Goal: Transaction & Acquisition: Book appointment/travel/reservation

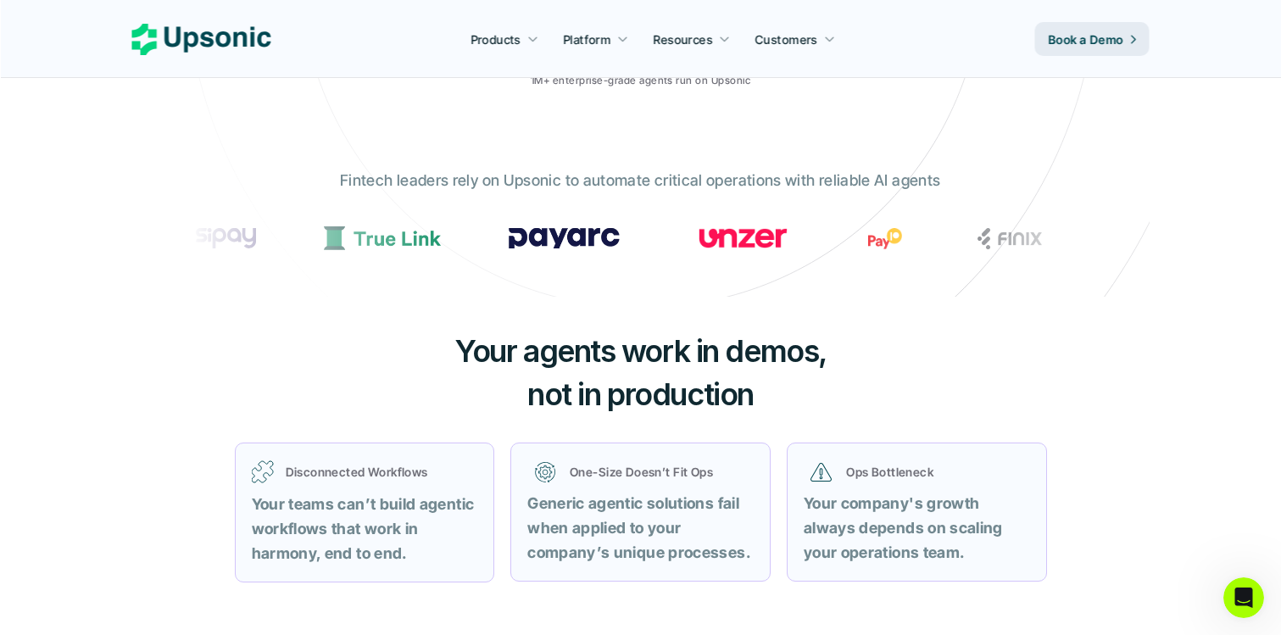
scroll to position [393, 0]
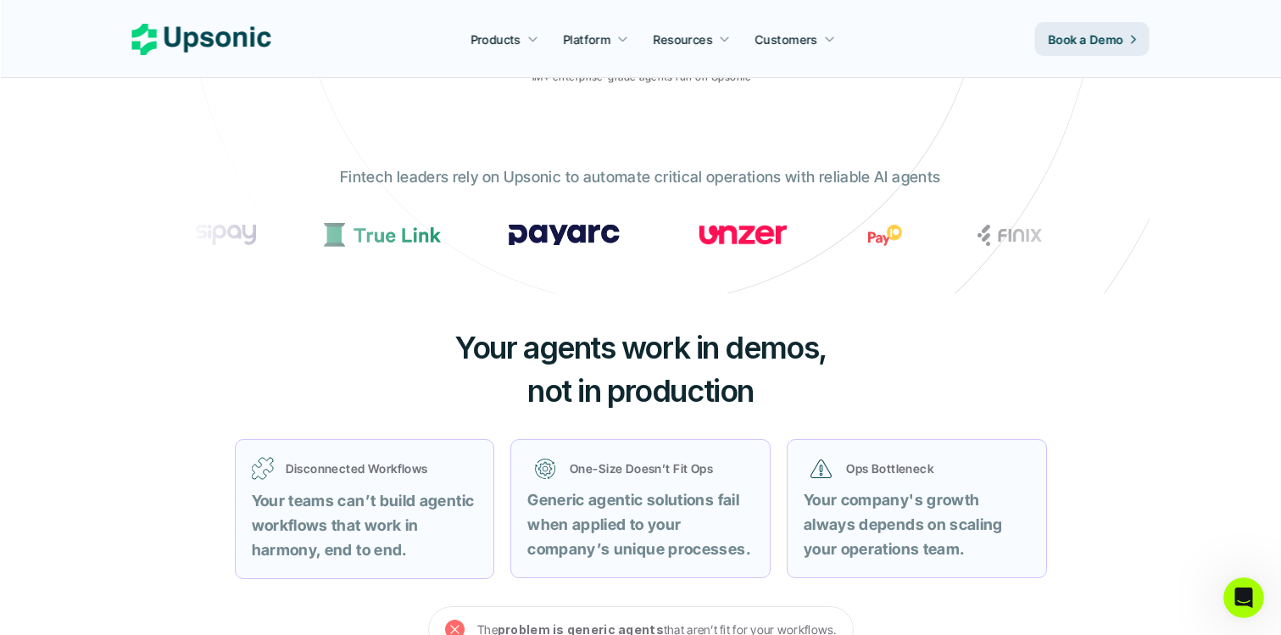
click at [708, 353] on span "Your agents work in demos," at bounding box center [640, 347] width 372 height 37
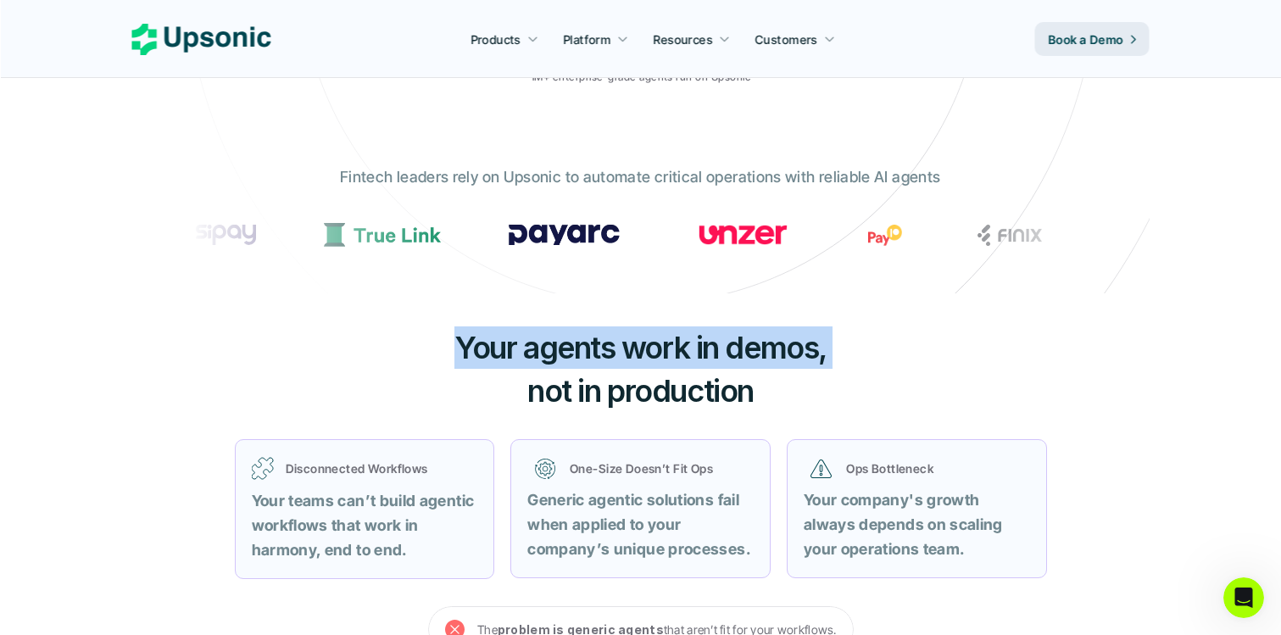
click at [708, 353] on span "Your agents work in demos," at bounding box center [640, 347] width 372 height 37
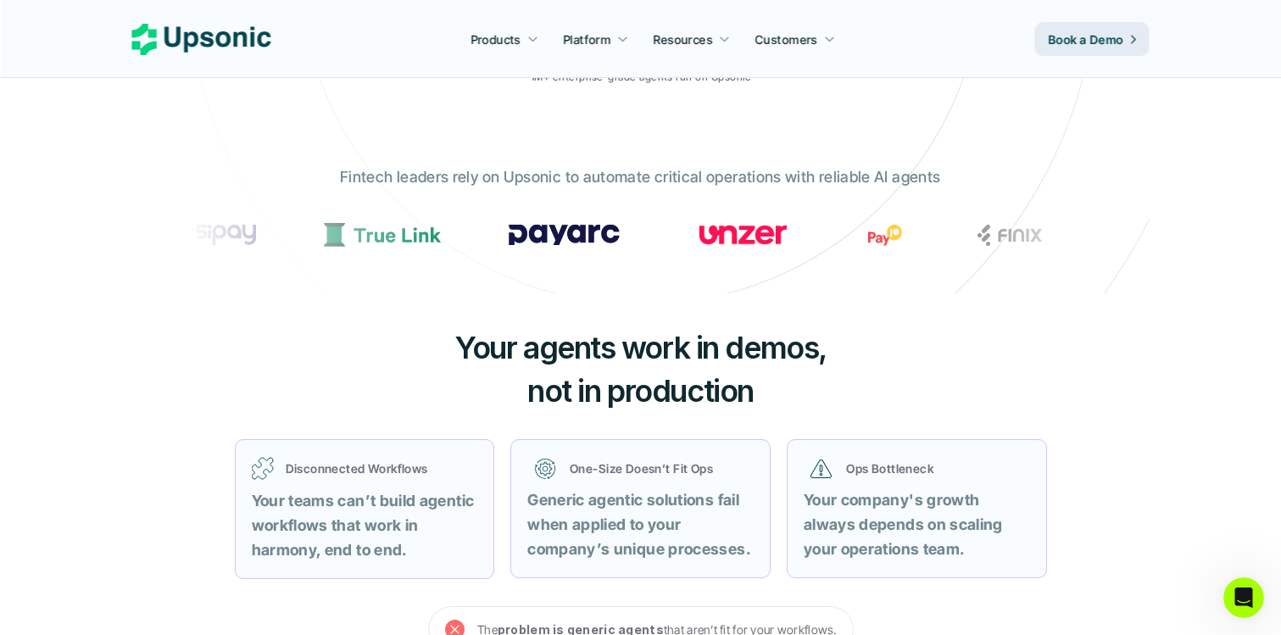
click at [714, 385] on span "not in production" at bounding box center [640, 390] width 226 height 37
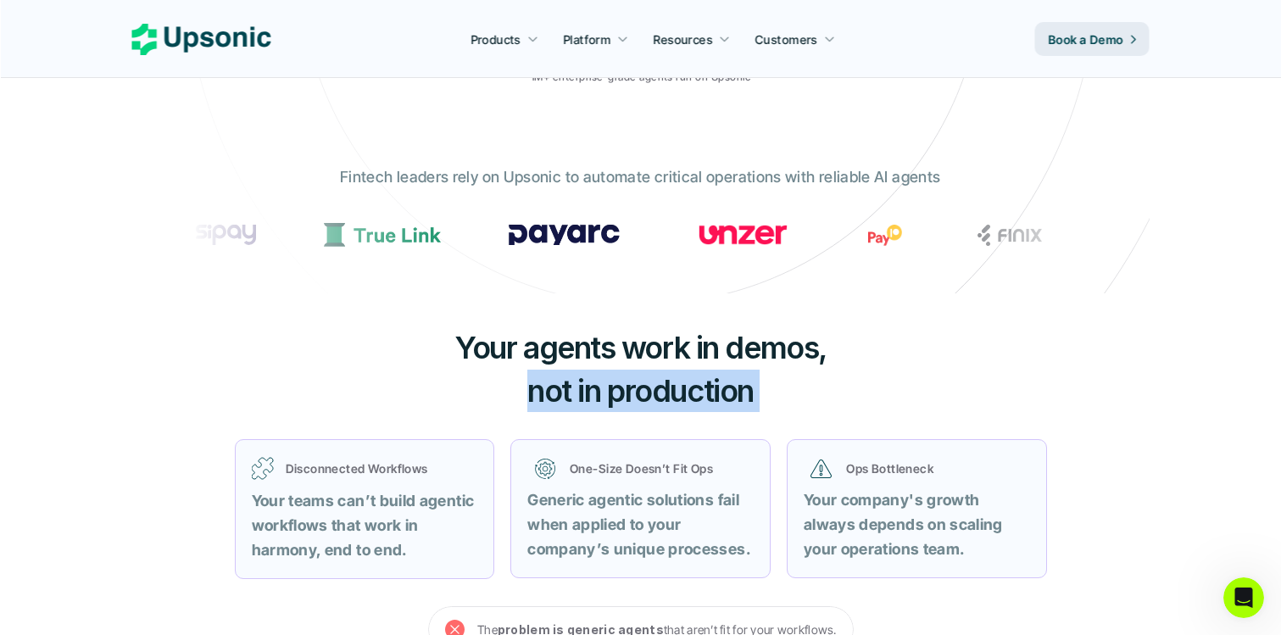
click at [714, 385] on span "not in production" at bounding box center [640, 390] width 226 height 37
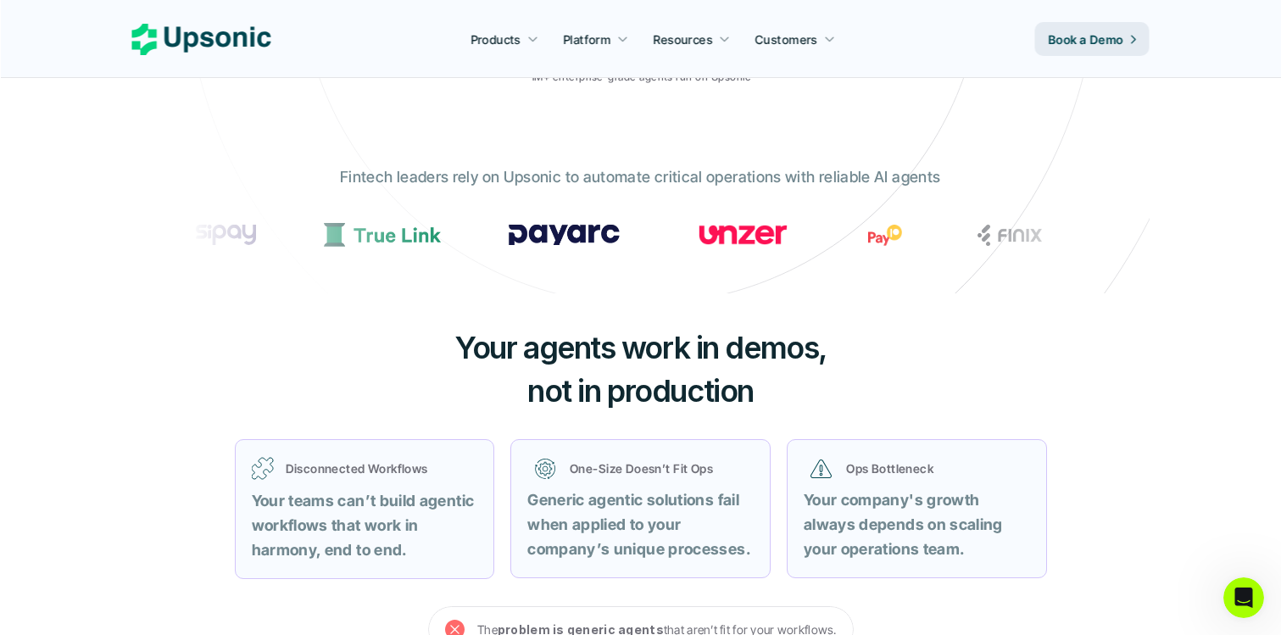
click at [825, 399] on h3 "Your agents work in demos, not in production" at bounding box center [641, 369] width 509 height 86
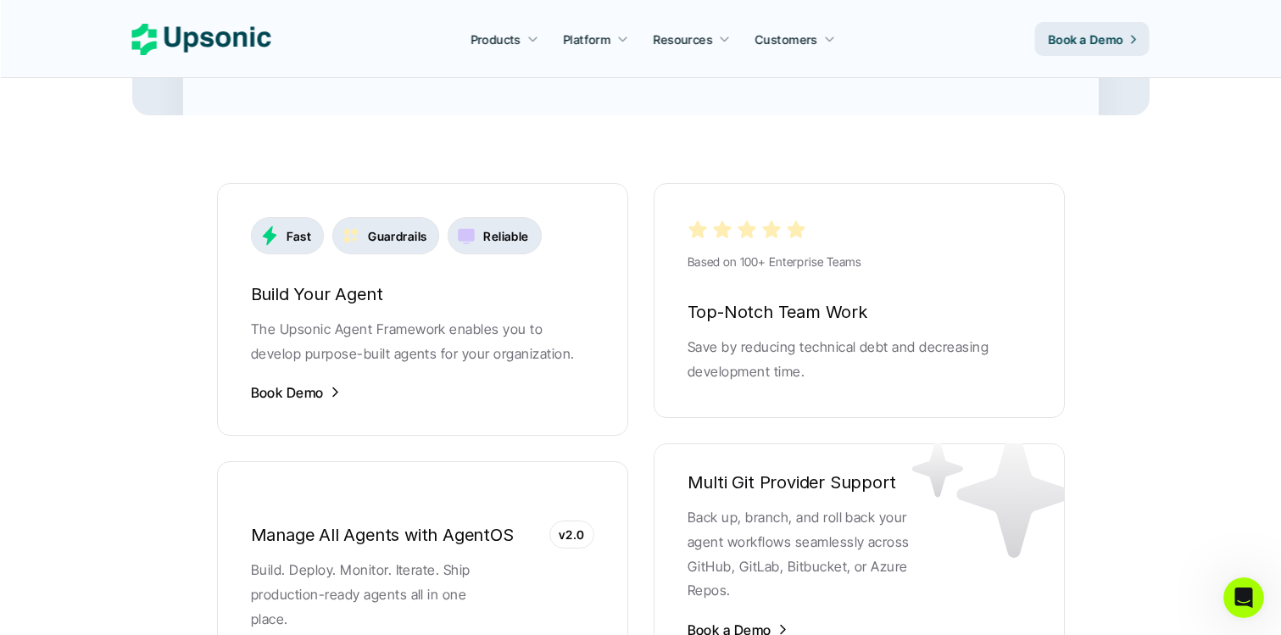
scroll to position [3264, 0]
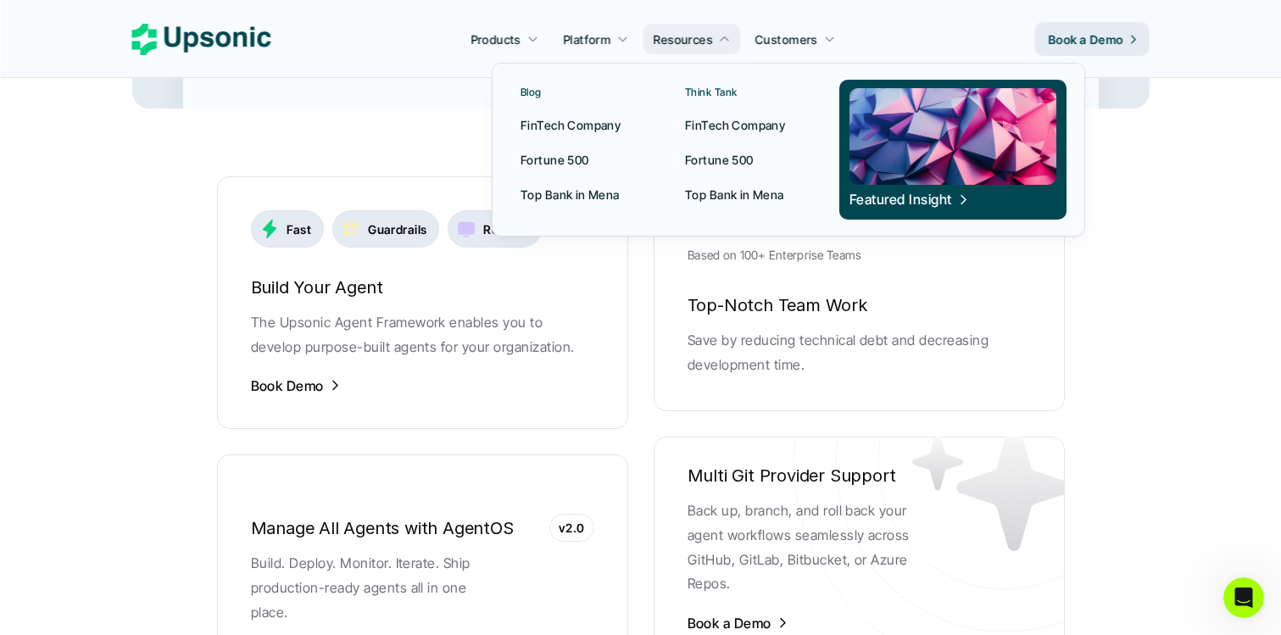
click at [597, 121] on p "FinTech Company" at bounding box center [571, 125] width 100 height 18
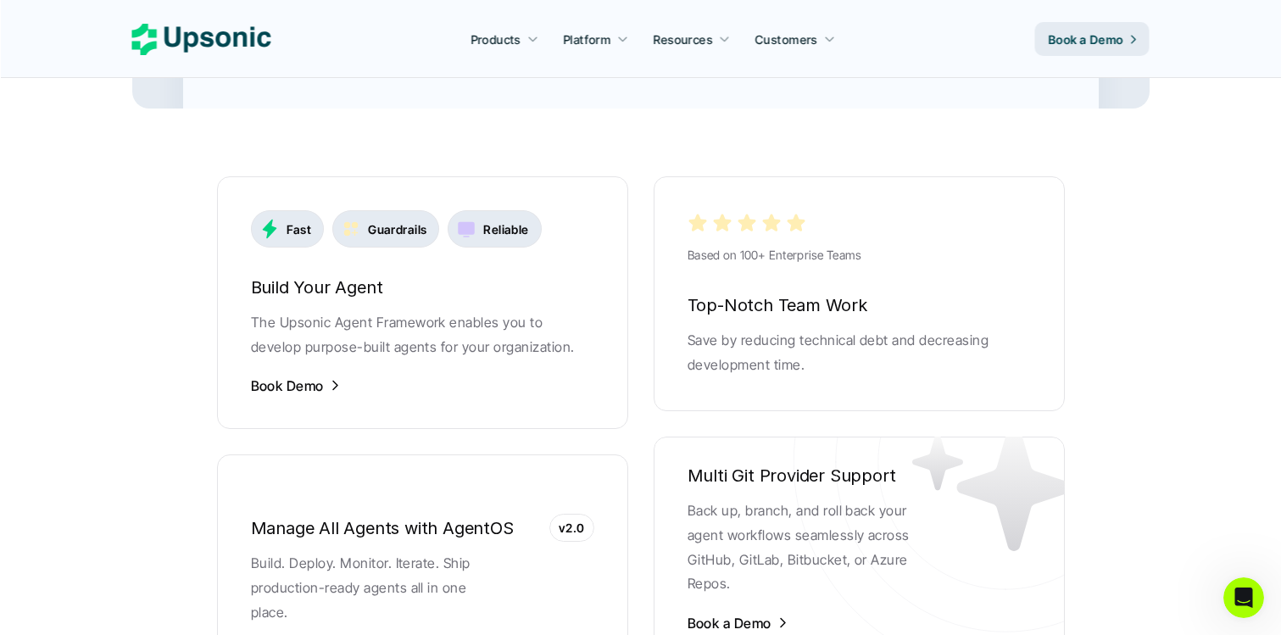
click at [849, 328] on p "Save by reducing technical debt and decreasing development time." at bounding box center [859, 352] width 343 height 49
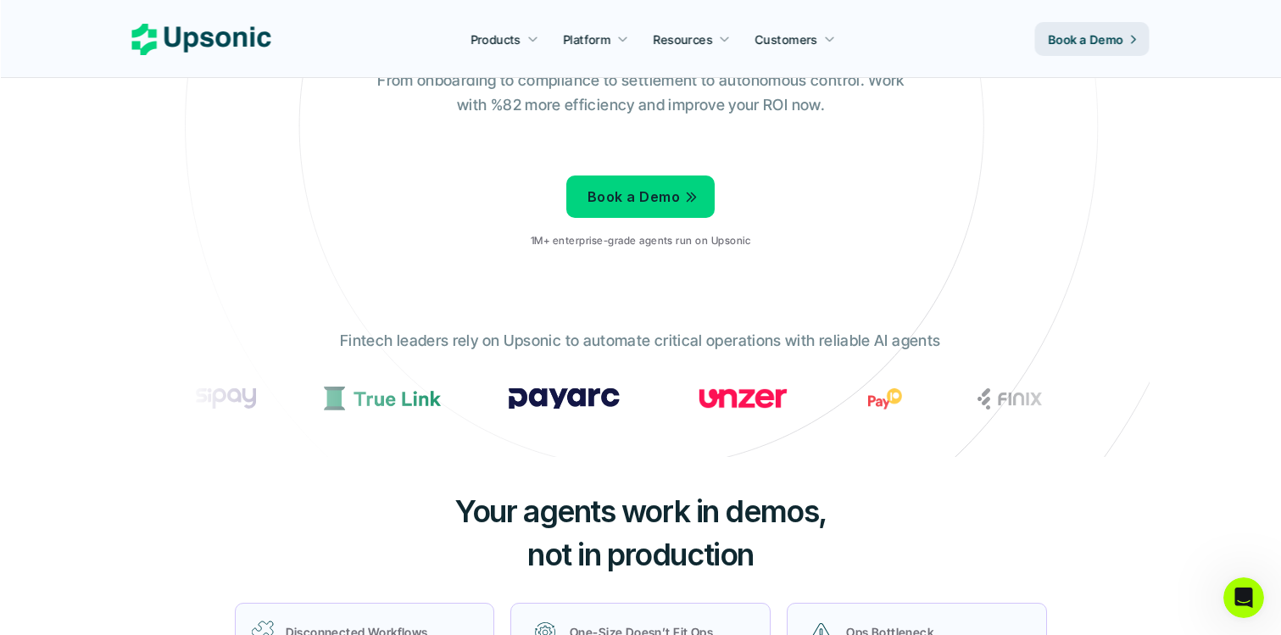
scroll to position [0, 0]
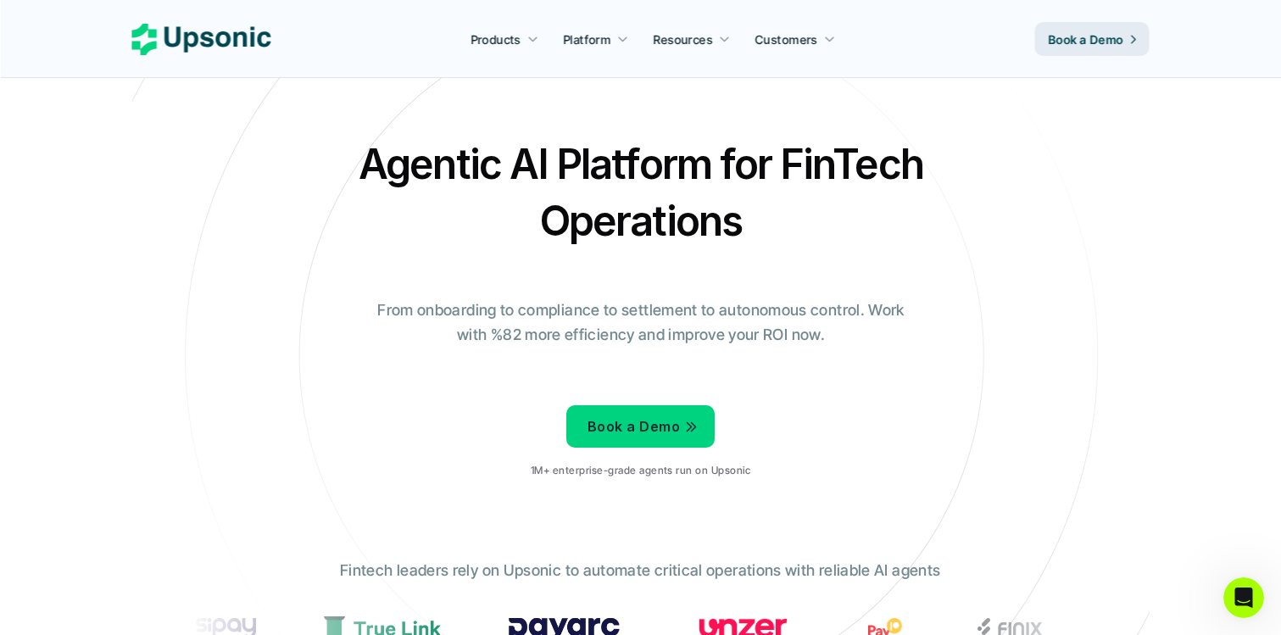
click at [525, 32] on link "Products" at bounding box center [504, 39] width 88 height 31
click at [507, 31] on p "Products" at bounding box center [496, 40] width 50 height 18
click at [535, 38] on icon at bounding box center [532, 39] width 12 height 12
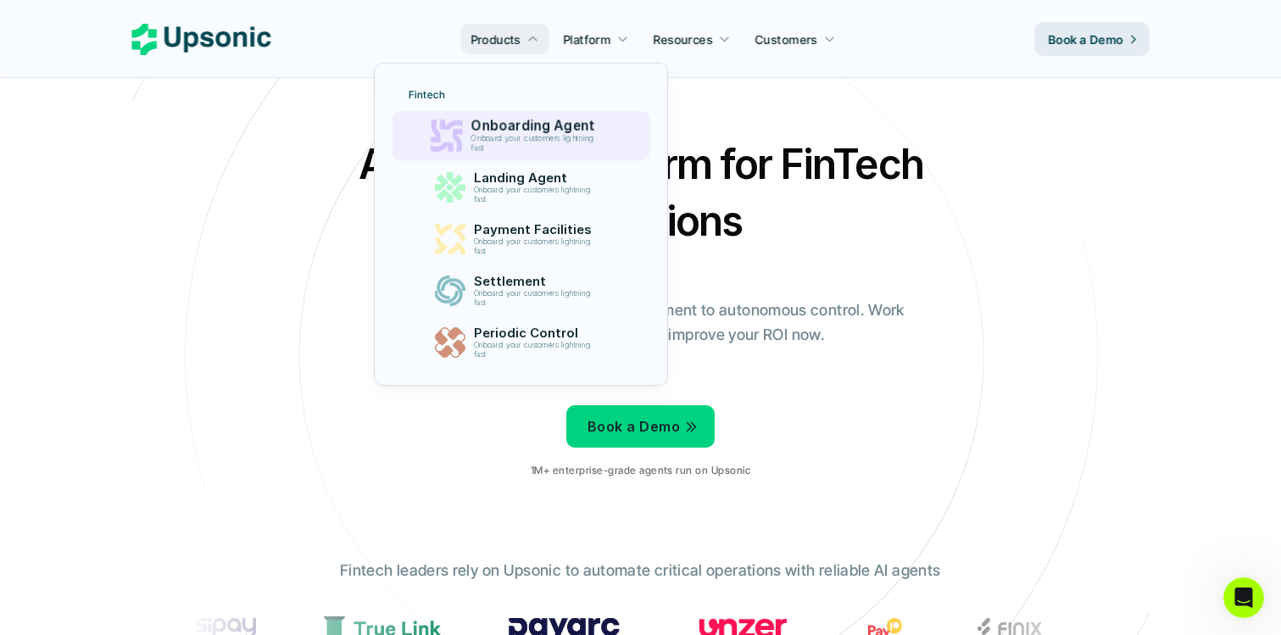
click at [519, 132] on p "Onboarding Agent" at bounding box center [536, 126] width 131 height 16
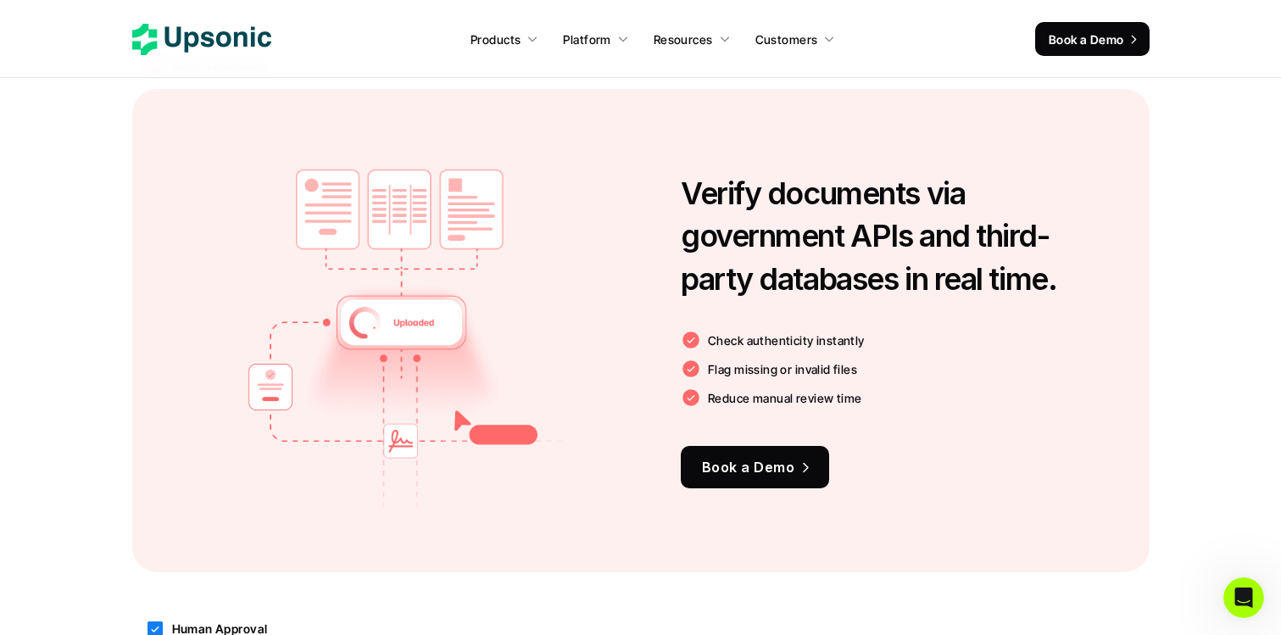
scroll to position [1601, 0]
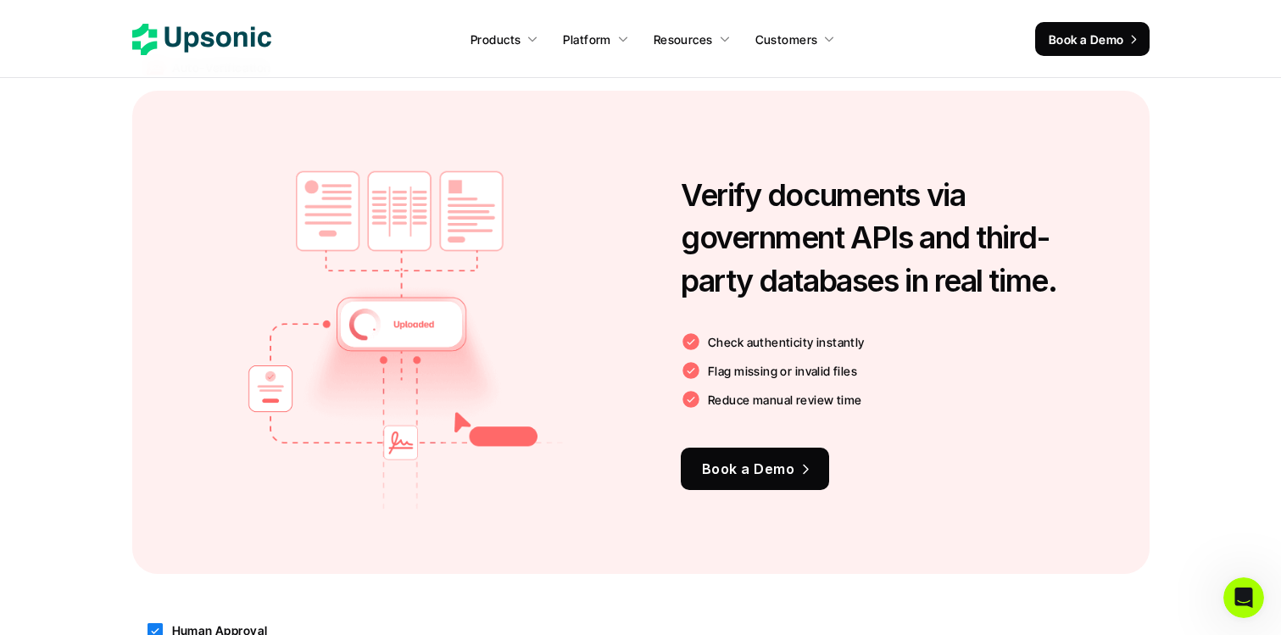
drag, startPoint x: 782, startPoint y: 191, endPoint x: 955, endPoint y: 303, distance: 205.7
click at [955, 304] on div "Verify documents via government APIs and third-party databases in real time. Ch…" at bounding box center [890, 332] width 418 height 381
drag, startPoint x: 654, startPoint y: 173, endPoint x: 1058, endPoint y: 314, distance: 427.4
click at [1058, 314] on div "Verify documents via government APIs and third-party databases in real time. Ch…" at bounding box center [640, 332] width 1017 height 483
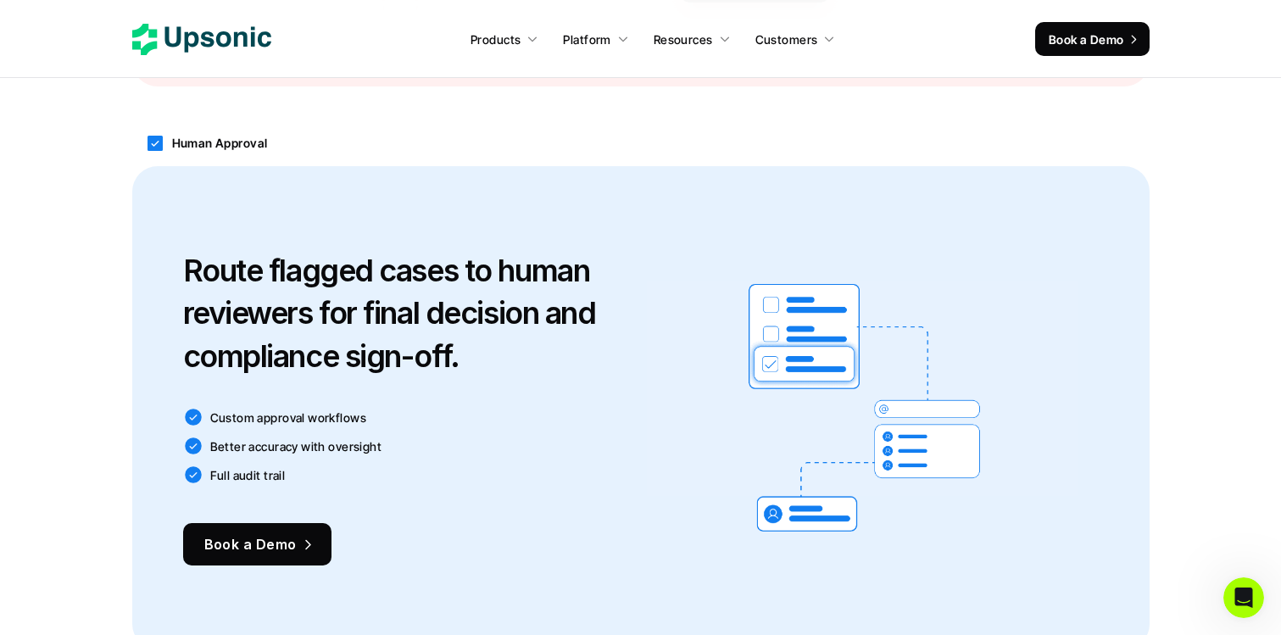
scroll to position [2080, 0]
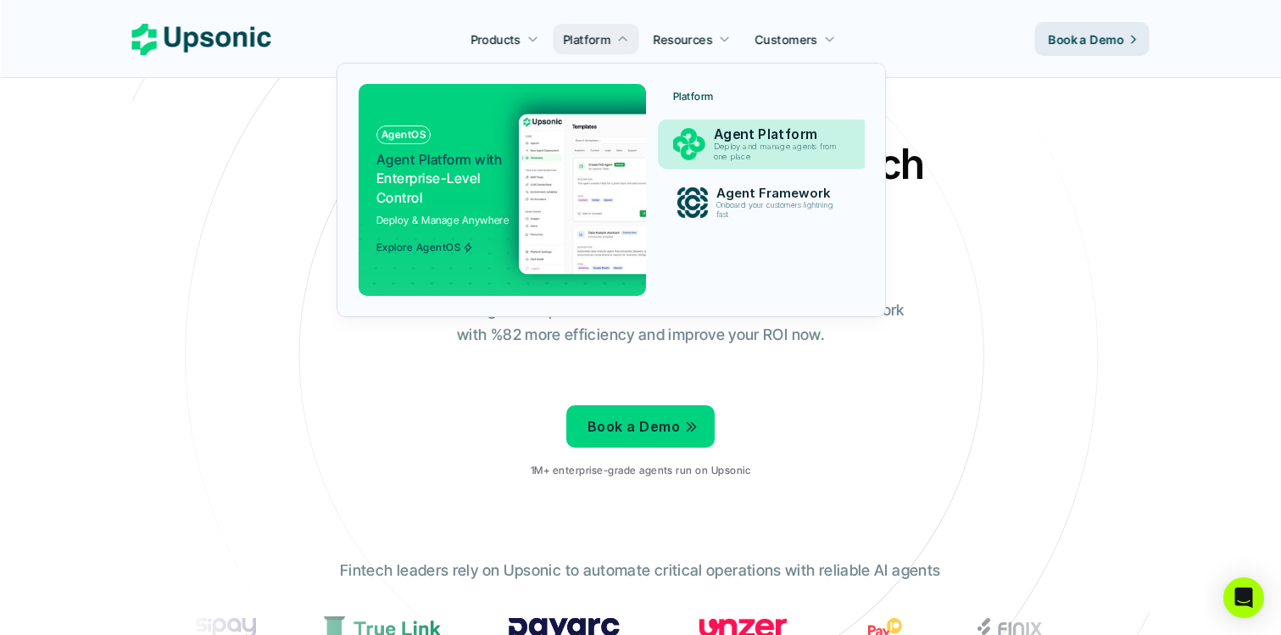
click at [740, 138] on p "Agent Platform" at bounding box center [779, 134] width 131 height 16
click at [760, 139] on p "Agent Platform" at bounding box center [779, 134] width 131 height 16
click at [568, 179] on img at bounding box center [684, 194] width 330 height 160
click at [408, 244] on p "Explore AgentOS" at bounding box center [418, 248] width 84 height 12
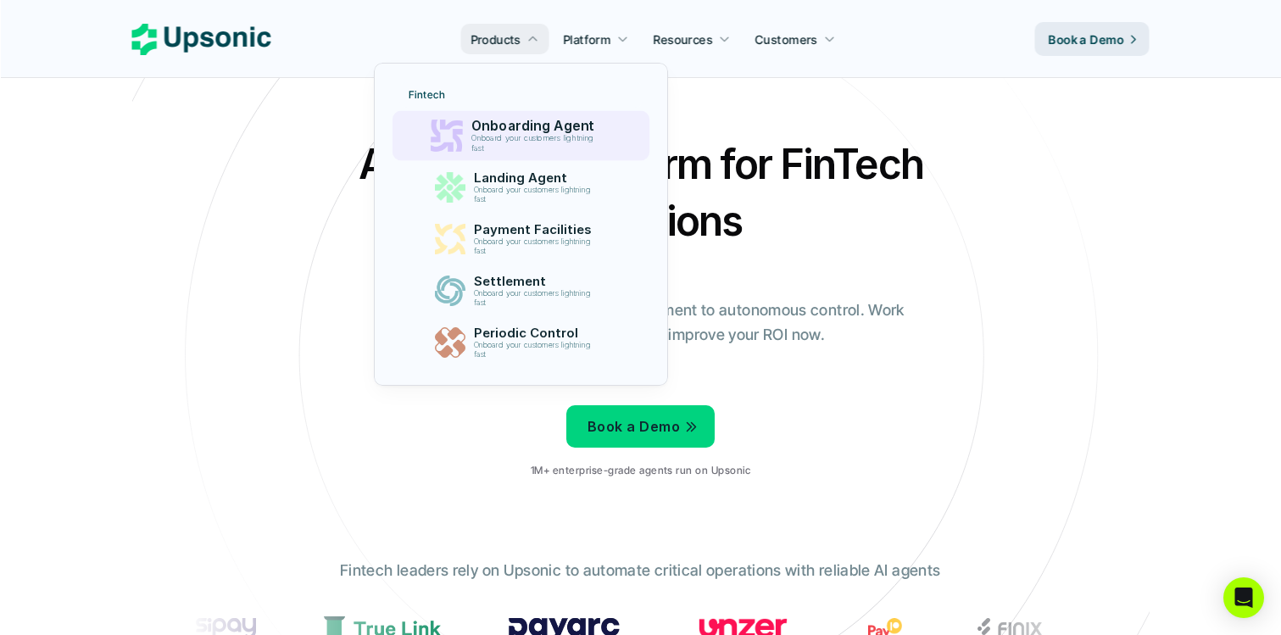
click at [516, 142] on p "Onboard your customers lightning fast" at bounding box center [536, 143] width 130 height 19
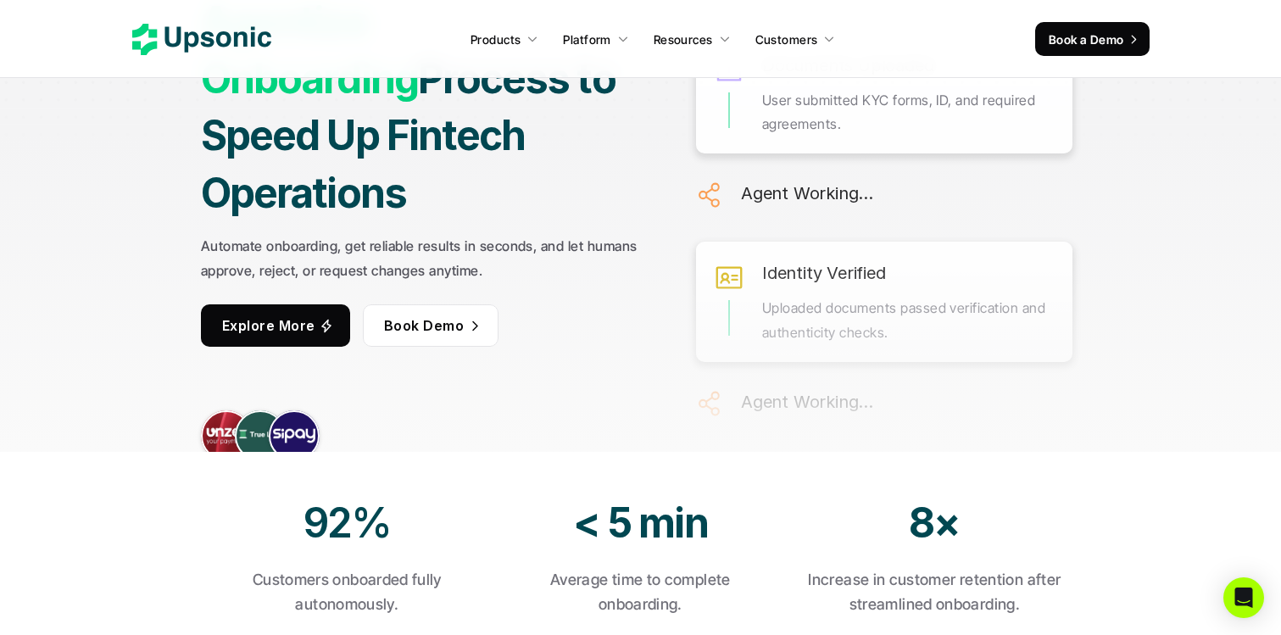
scroll to position [170, 0]
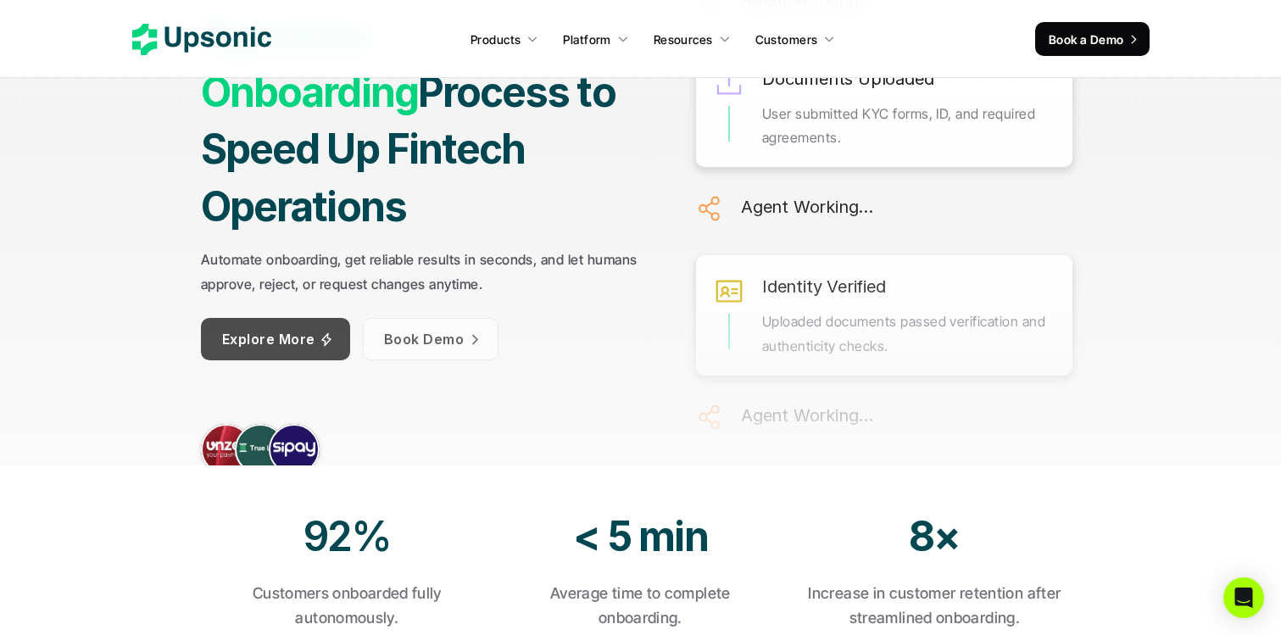
click at [298, 326] on p "Explore More" at bounding box center [268, 338] width 93 height 25
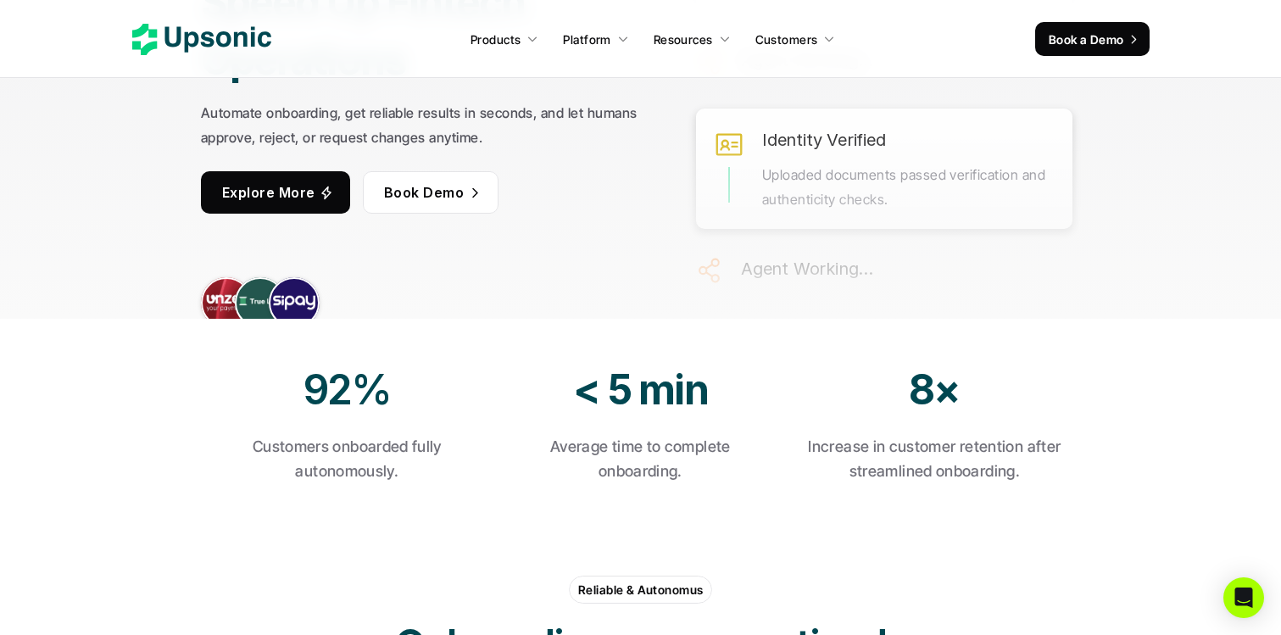
scroll to position [25, 0]
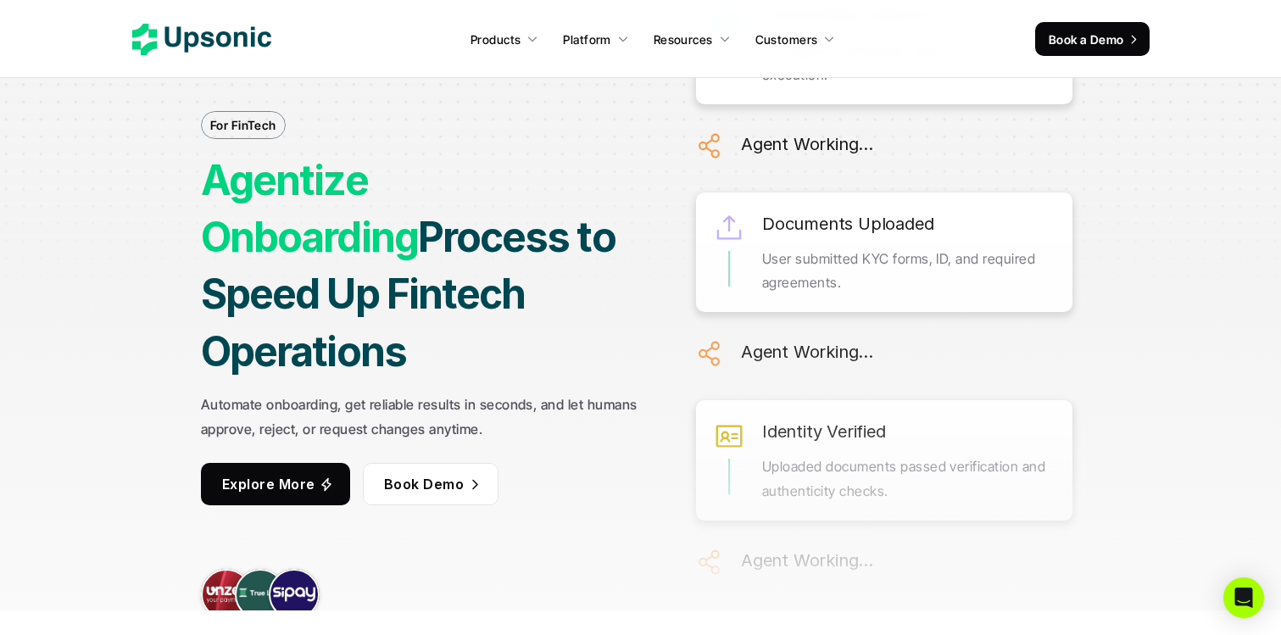
click at [418, 471] on p "Book Demo" at bounding box center [423, 483] width 80 height 25
